Goal: Transaction & Acquisition: Download file/media

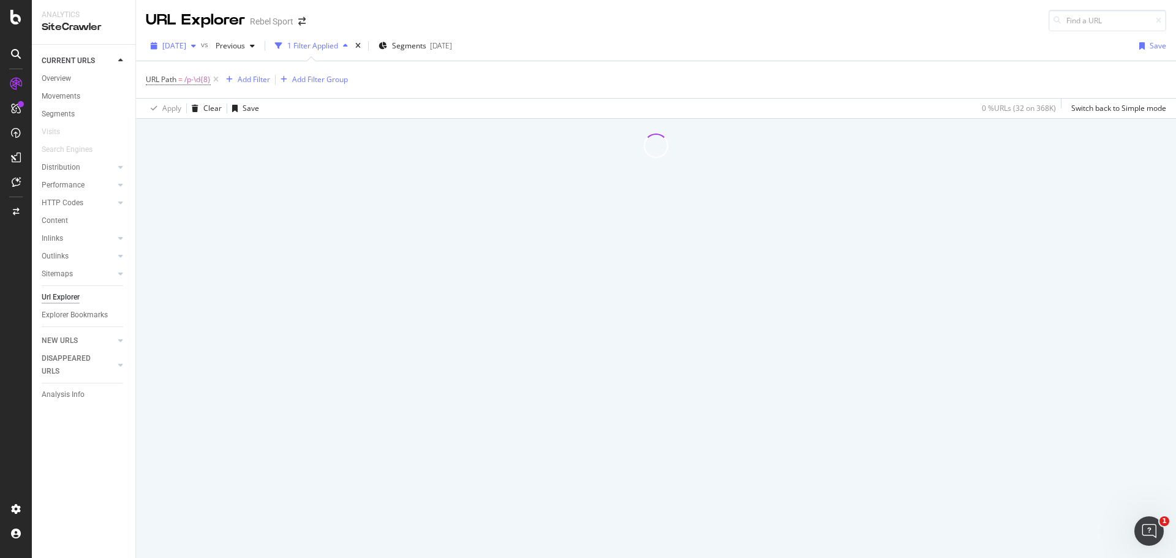
click at [186, 47] on span "[DATE]" at bounding box center [174, 45] width 24 height 10
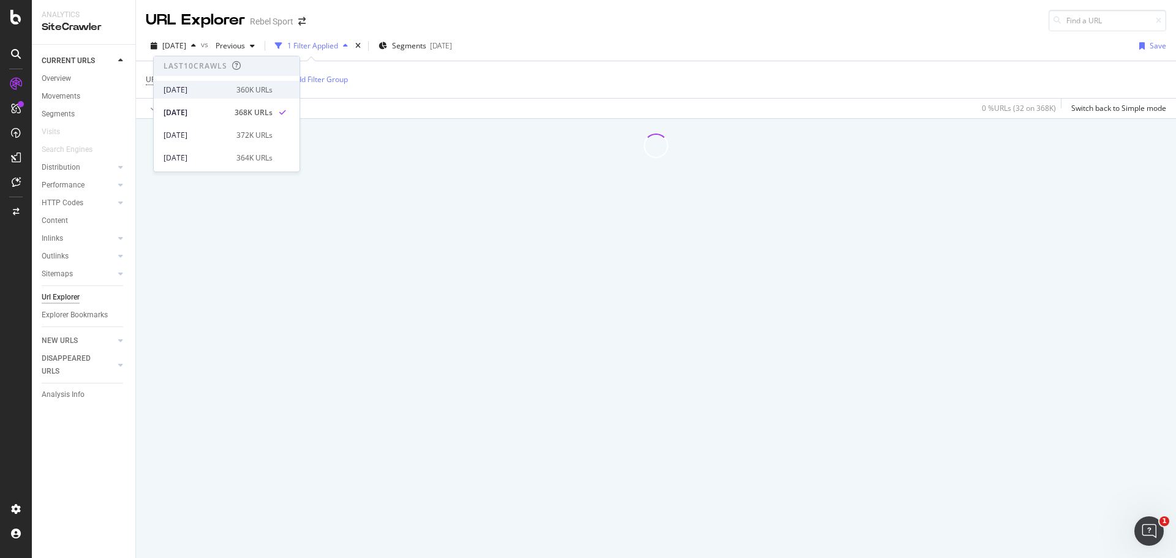
click at [244, 87] on div "360K URLs" at bounding box center [254, 90] width 36 height 11
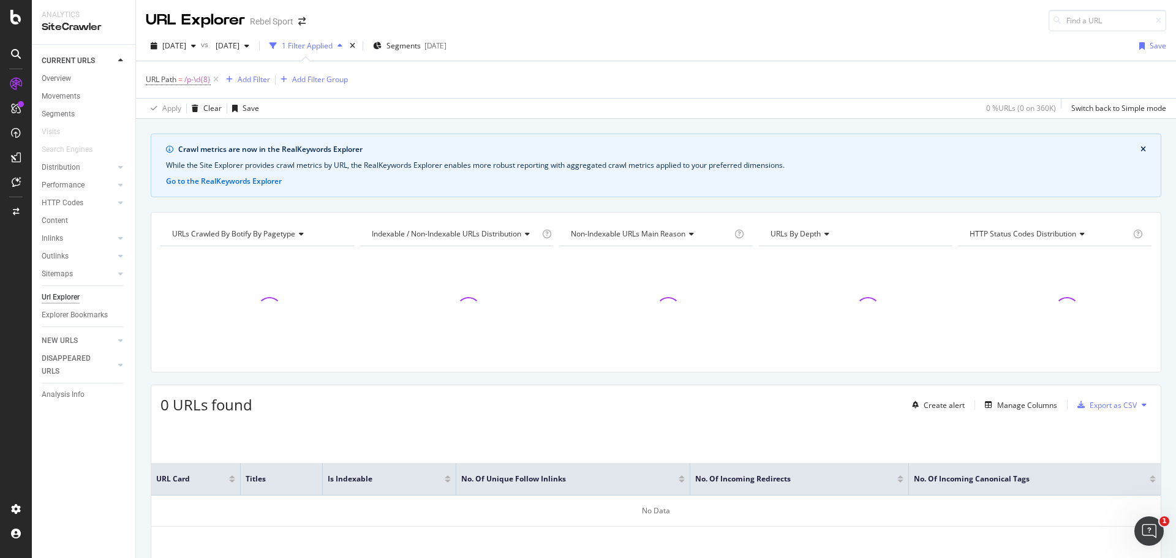
click at [1138, 147] on button "close banner" at bounding box center [1144, 150] width 12 height 16
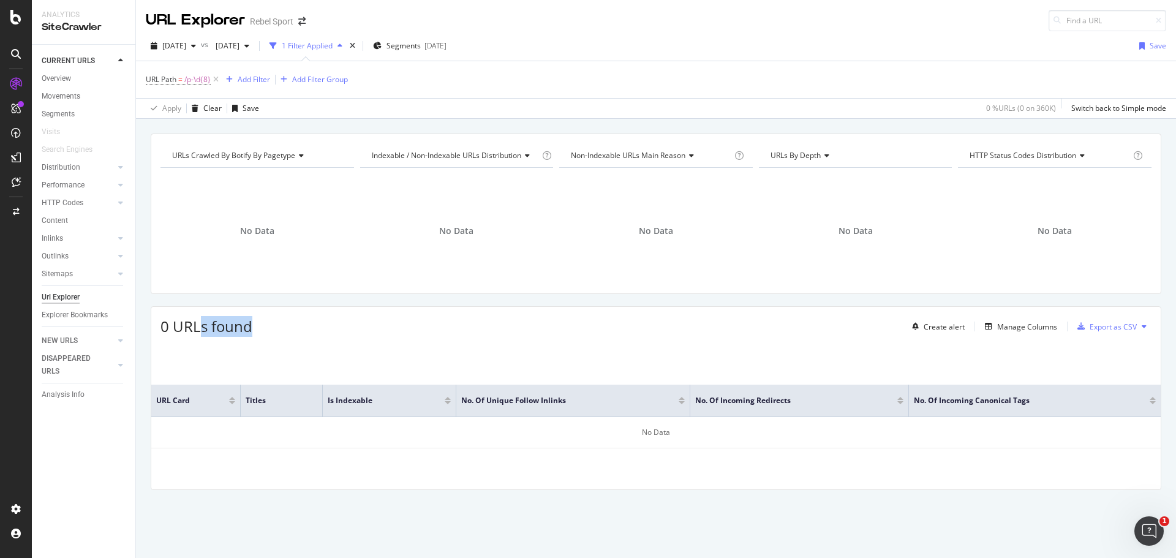
drag, startPoint x: 205, startPoint y: 328, endPoint x: 267, endPoint y: 330, distance: 61.3
click at [265, 330] on div "0 URLs found Create alert Manage Columns Export as CSV" at bounding box center [656, 322] width 1010 height 30
click at [267, 330] on div "0 URLs found Create alert Manage Columns Export as CSV" at bounding box center [656, 322] width 1010 height 30
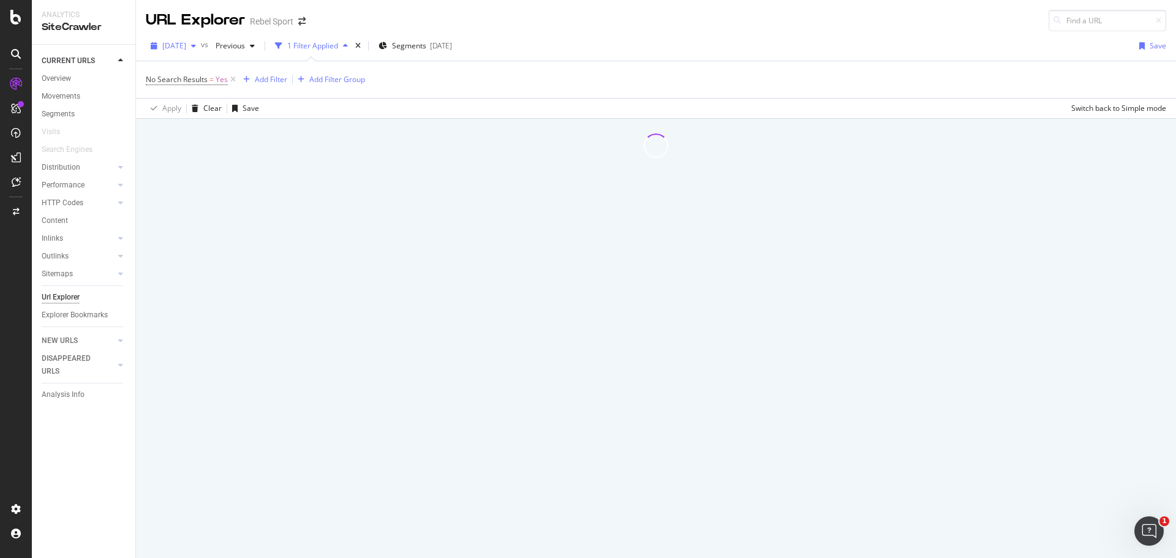
click at [186, 45] on span "[DATE]" at bounding box center [174, 45] width 24 height 10
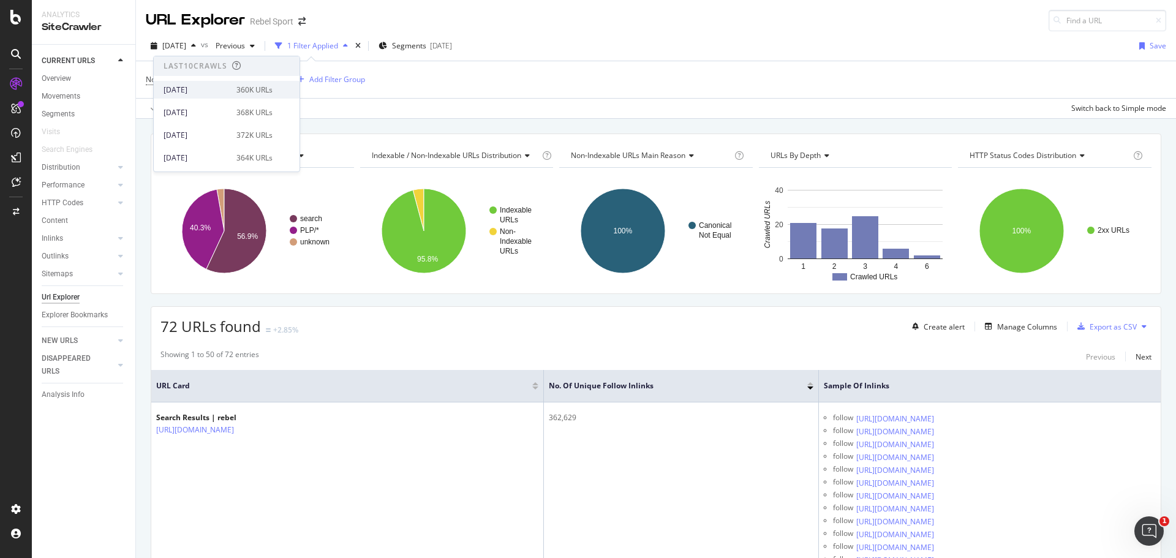
click at [204, 89] on div "[DATE]" at bounding box center [197, 90] width 66 height 11
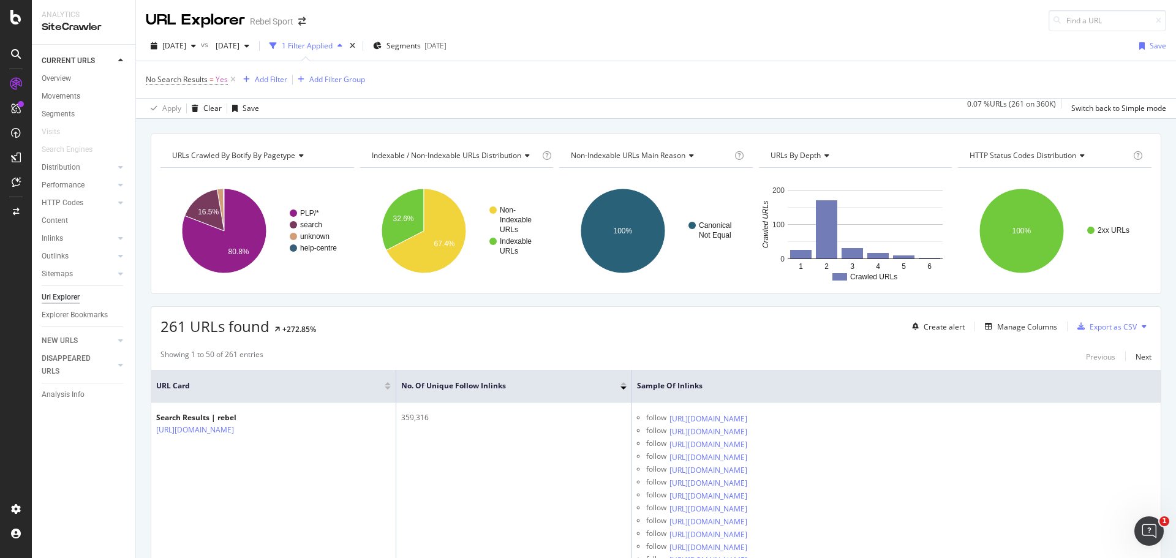
click at [499, 317] on div "261 URLs found +272.85% Create alert Manage Columns Export as CSV" at bounding box center [656, 322] width 1010 height 30
drag, startPoint x: 165, startPoint y: 327, endPoint x: 219, endPoint y: 330, distance: 53.4
click at [219, 330] on span "261 URLs found" at bounding box center [215, 326] width 109 height 20
click at [417, 330] on div "261 URLs found +272.85% Create alert Manage Columns Export as CSV" at bounding box center [656, 322] width 1010 height 30
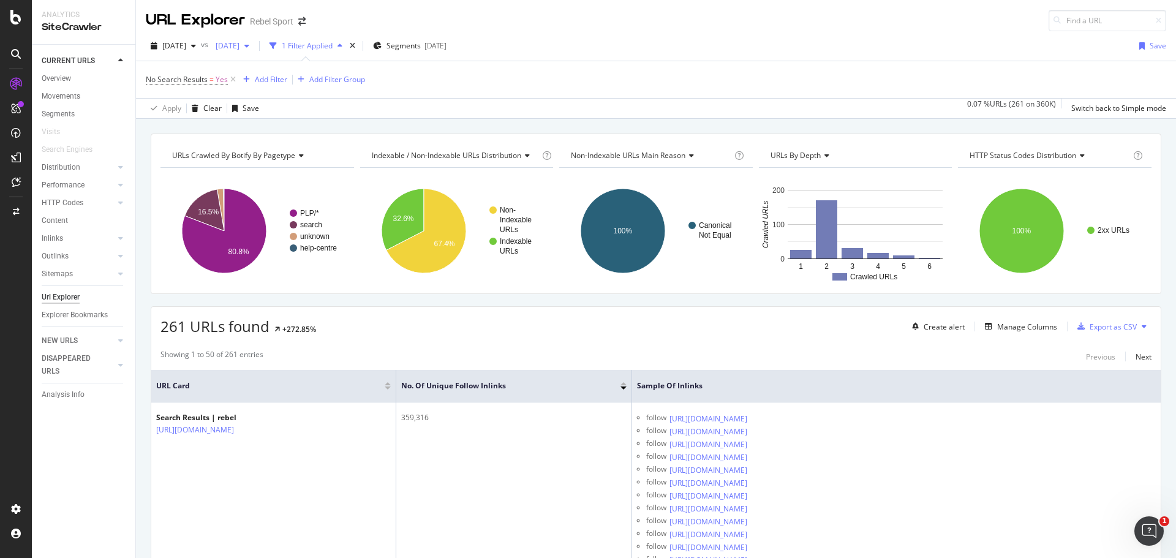
click at [240, 40] on span "[DATE]" at bounding box center [225, 45] width 29 height 10
click at [341, 113] on div "368K URLs" at bounding box center [329, 112] width 36 height 11
click at [1116, 325] on div "Export as CSV" at bounding box center [1113, 327] width 47 height 10
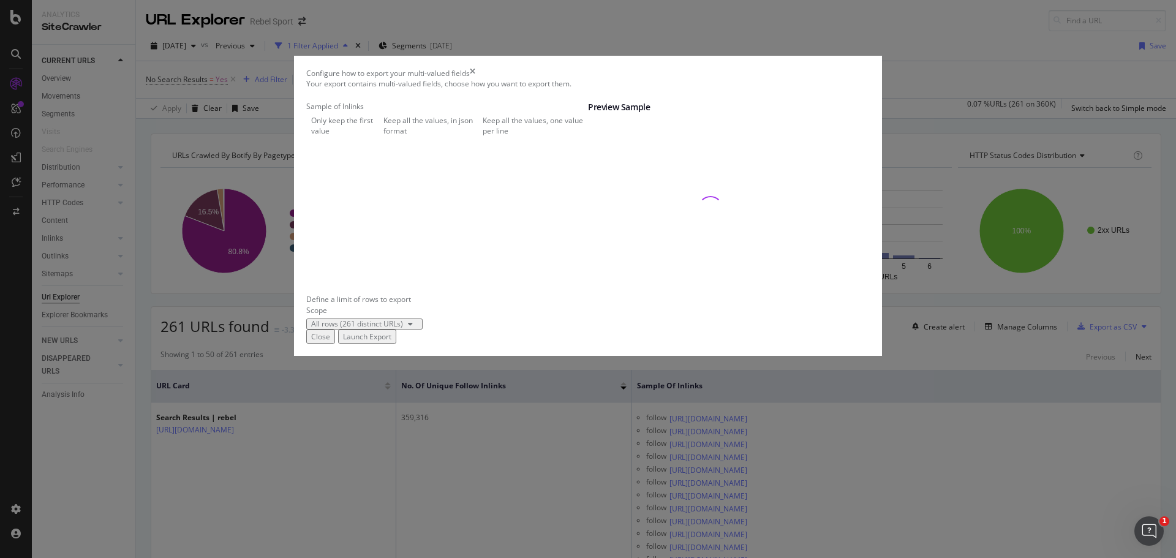
click at [391, 342] on div "Launch Export" at bounding box center [367, 336] width 48 height 10
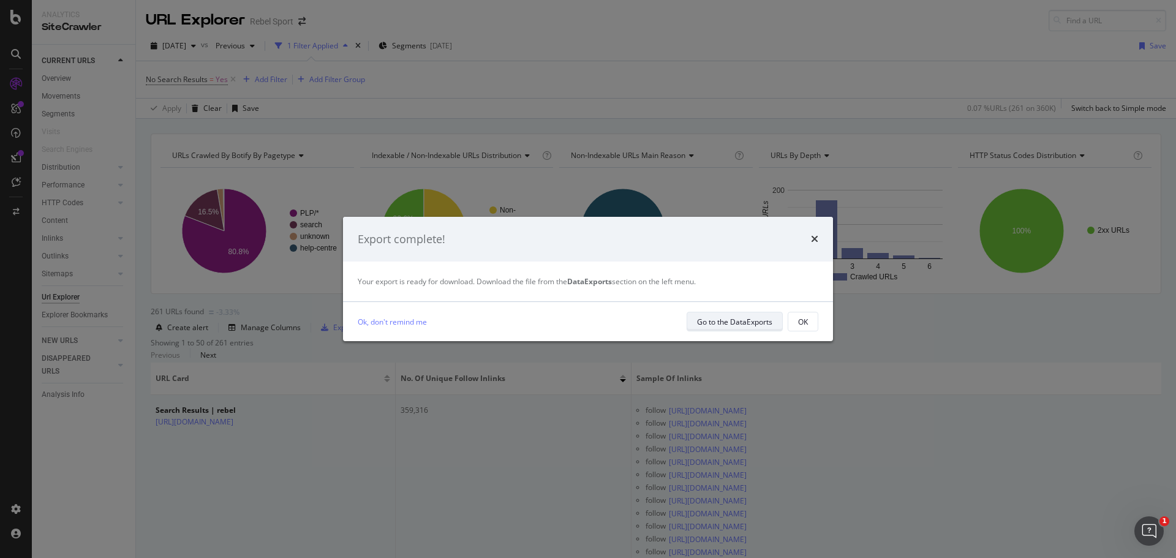
click at [746, 325] on div "Go to the DataExports" at bounding box center [734, 322] width 75 height 10
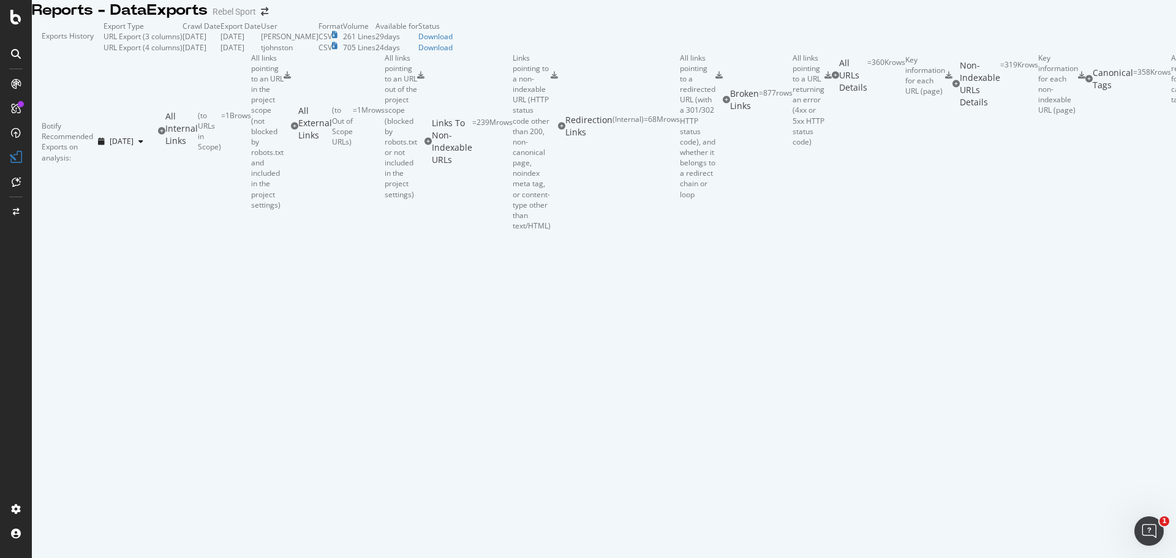
drag, startPoint x: 137, startPoint y: 210, endPoint x: 137, endPoint y: 230, distance: 20.8
click at [93, 163] on div "Botify Recommended Exports on analysis:" at bounding box center [67, 142] width 51 height 42
click at [134, 146] on span "[DATE]" at bounding box center [122, 141] width 24 height 10
click at [319, 42] on td "[PERSON_NAME]" at bounding box center [290, 36] width 58 height 10
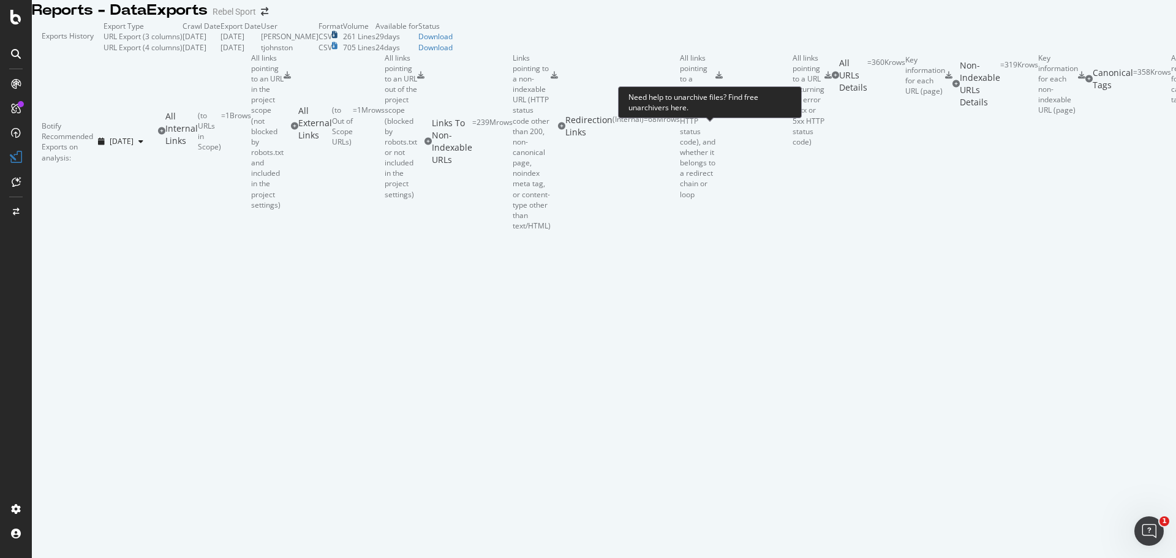
click at [338, 39] on icon at bounding box center [335, 34] width 6 height 7
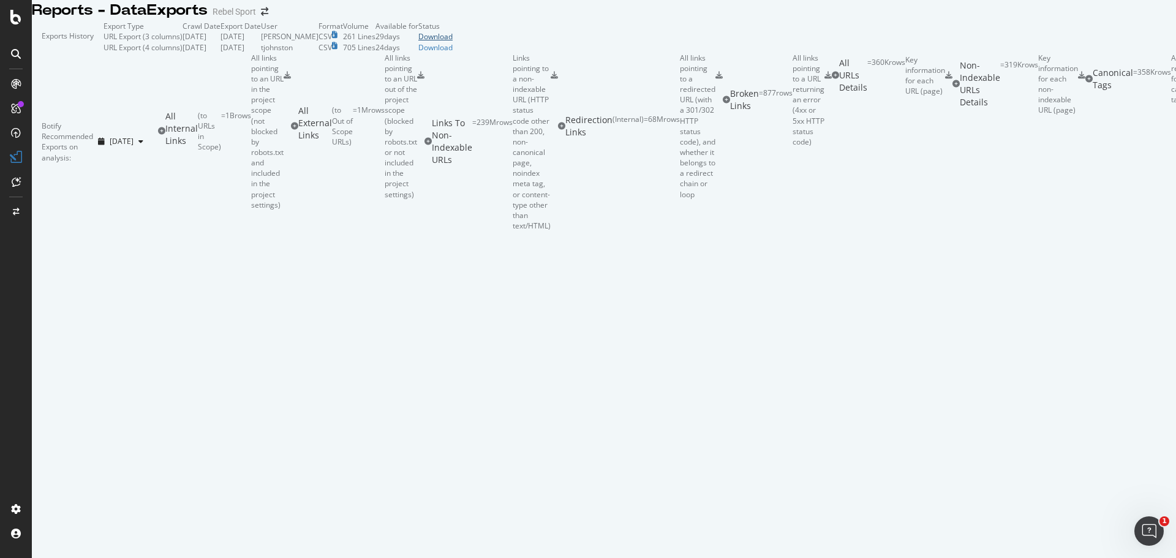
click at [453, 42] on div "Download" at bounding box center [435, 36] width 34 height 10
